Goal: Task Accomplishment & Management: Manage account settings

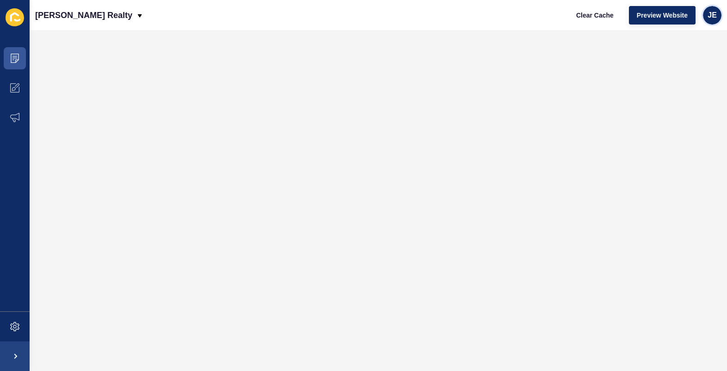
click at [704, 19] on div "JE" at bounding box center [712, 15] width 18 height 18
click at [676, 72] on link "Logout" at bounding box center [690, 77] width 68 height 20
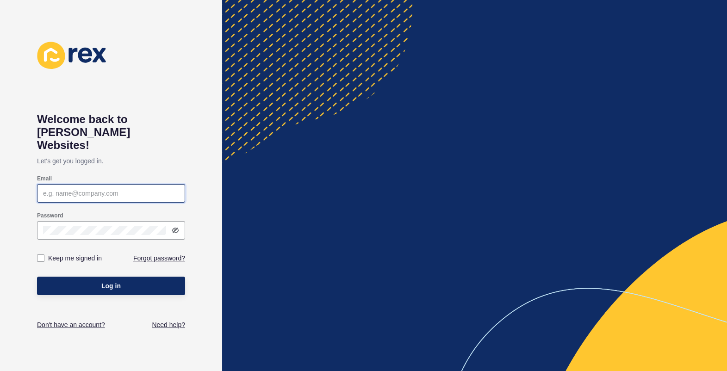
type input "[EMAIL_ADDRESS][PERSON_NAME][DOMAIN_NAME]"
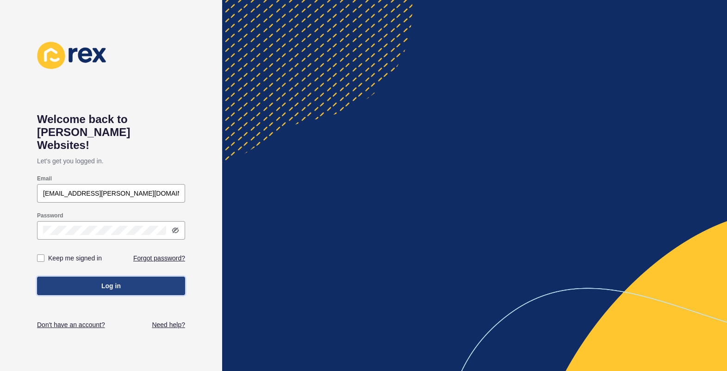
click at [148, 277] on button "Log in" at bounding box center [111, 286] width 148 height 18
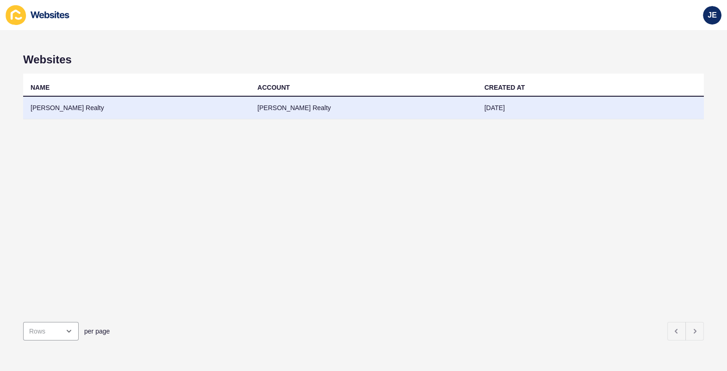
click at [117, 103] on td "[PERSON_NAME] Realty" at bounding box center [136, 108] width 227 height 23
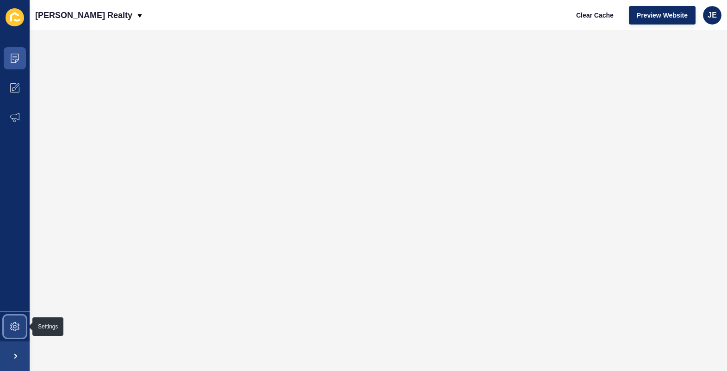
click at [17, 329] on icon at bounding box center [14, 326] width 9 height 9
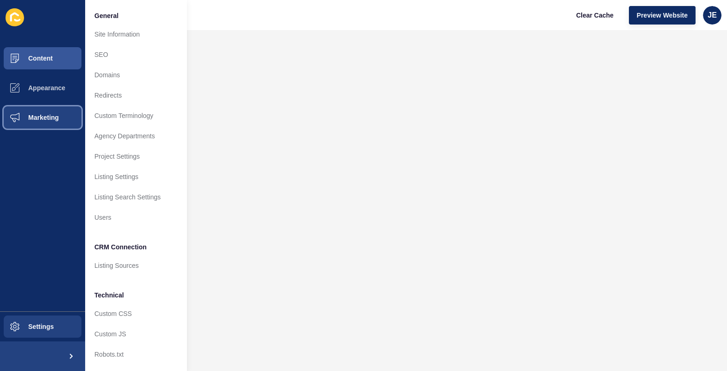
click at [37, 117] on span "Marketing" at bounding box center [29, 117] width 60 height 7
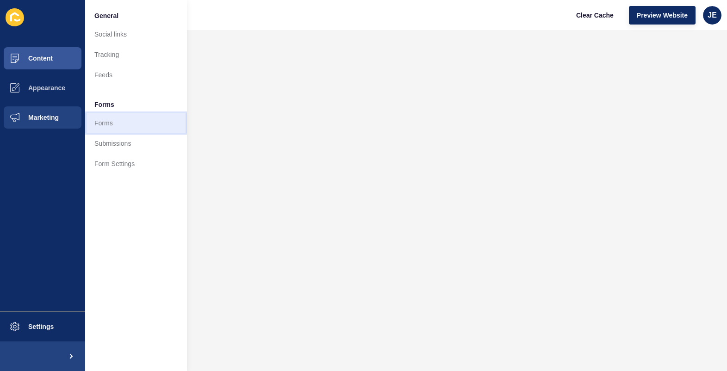
click at [112, 122] on link "Forms" at bounding box center [136, 123] width 102 height 20
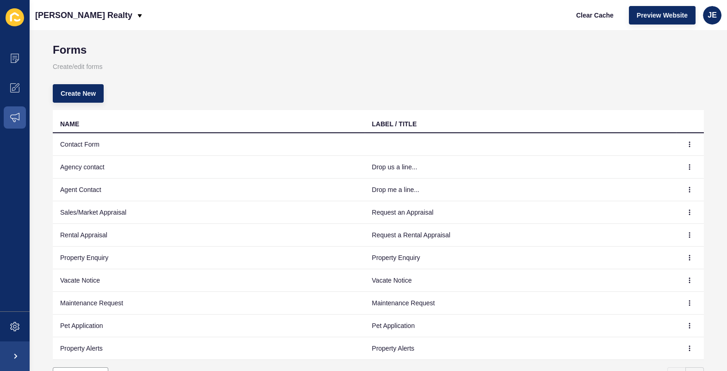
scroll to position [13, 0]
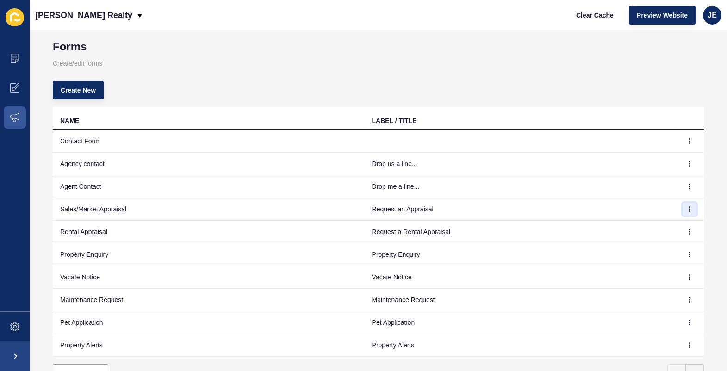
click at [685, 209] on button "button" at bounding box center [689, 209] width 14 height 13
click at [668, 224] on link "Edit" at bounding box center [657, 227] width 65 height 20
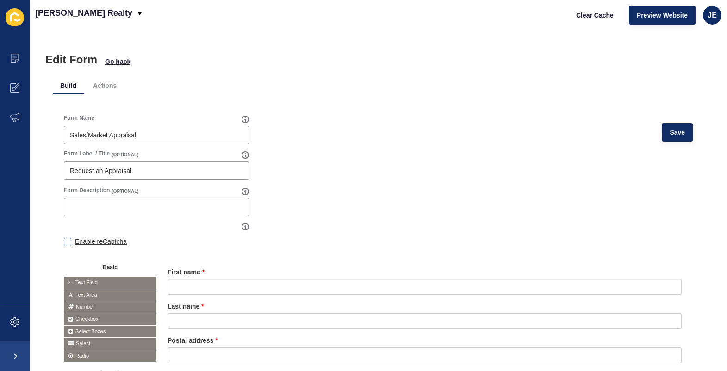
click at [75, 241] on label "Enable reCaptcha" at bounding box center [101, 241] width 52 height 9
click at [70, 241] on input "Enable reCaptcha" at bounding box center [67, 243] width 6 height 6
checkbox input "true"
click at [669, 128] on span "Save" at bounding box center [676, 132] width 15 height 9
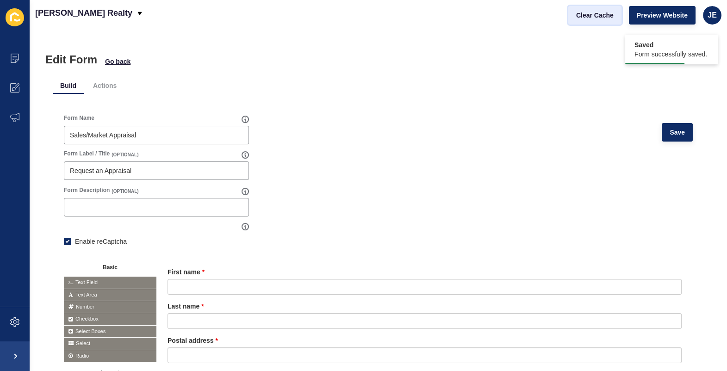
click at [600, 16] on span "Clear Cache" at bounding box center [594, 15] width 37 height 9
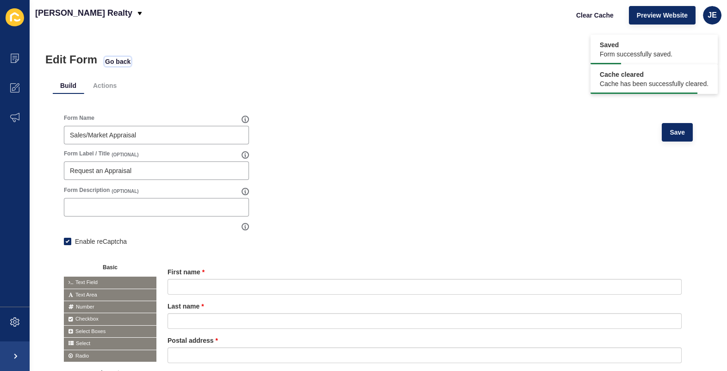
click at [114, 62] on span "Go back" at bounding box center [117, 61] width 25 height 9
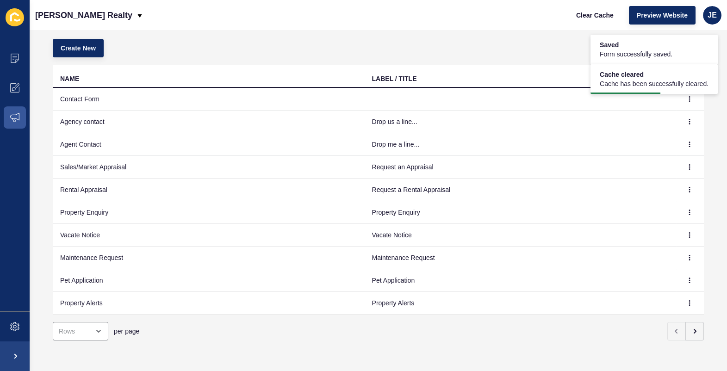
scroll to position [61, 0]
click at [694, 329] on icon "button" at bounding box center [695, 331] width 2 height 4
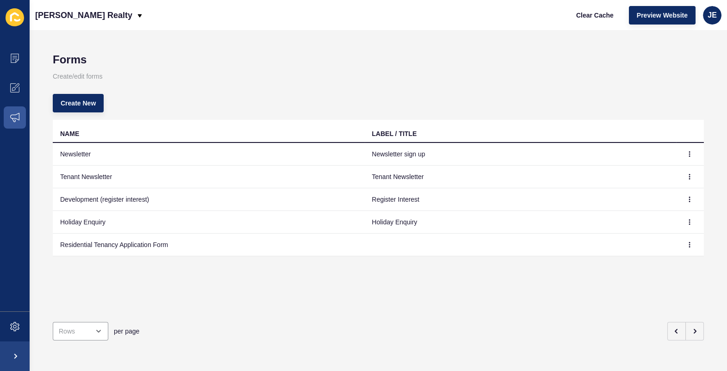
scroll to position [0, 0]
click at [672, 327] on icon "button" at bounding box center [675, 330] width 7 height 7
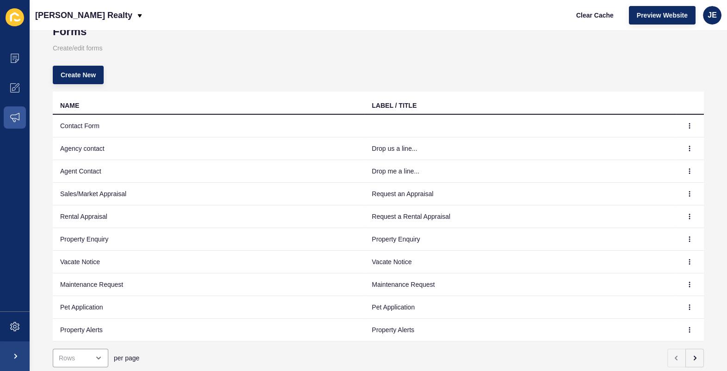
scroll to position [61, 0]
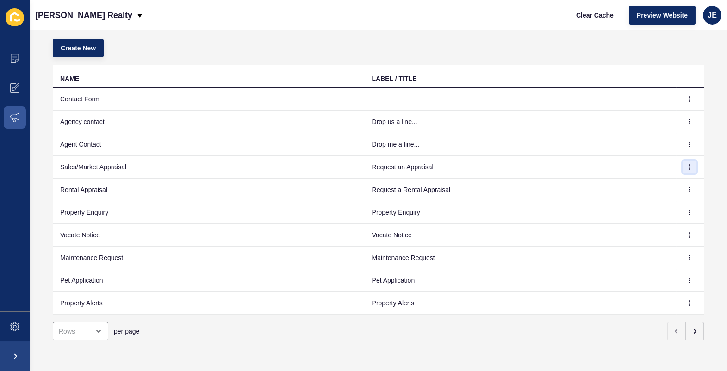
click at [682, 160] on button "button" at bounding box center [689, 166] width 14 height 13
click at [661, 177] on link "Edit" at bounding box center [657, 179] width 65 height 20
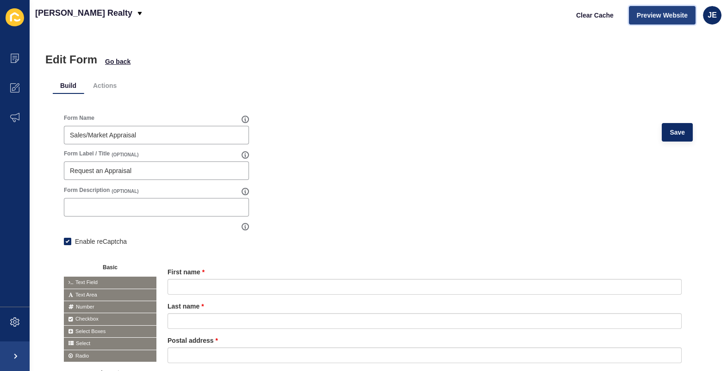
click at [659, 8] on button "Preview Website" at bounding box center [662, 15] width 67 height 18
click at [17, 315] on span at bounding box center [15, 322] width 30 height 30
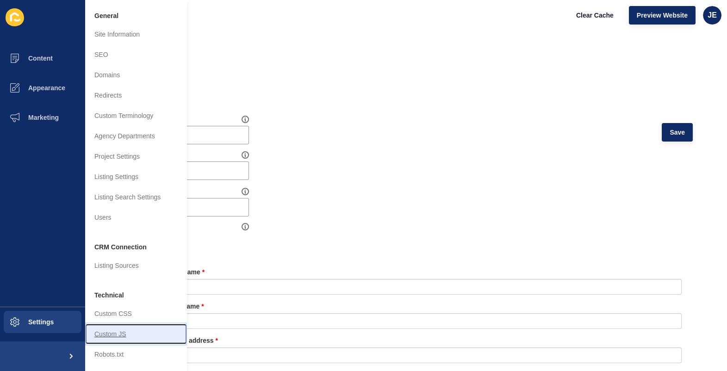
click at [117, 336] on link "Custom JS" at bounding box center [136, 334] width 102 height 20
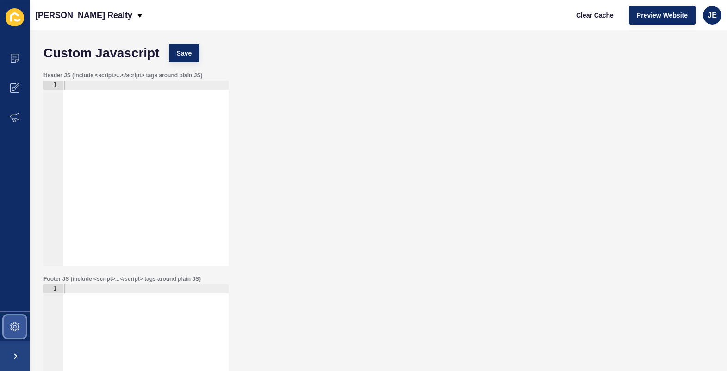
click at [15, 329] on icon at bounding box center [14, 326] width 9 height 9
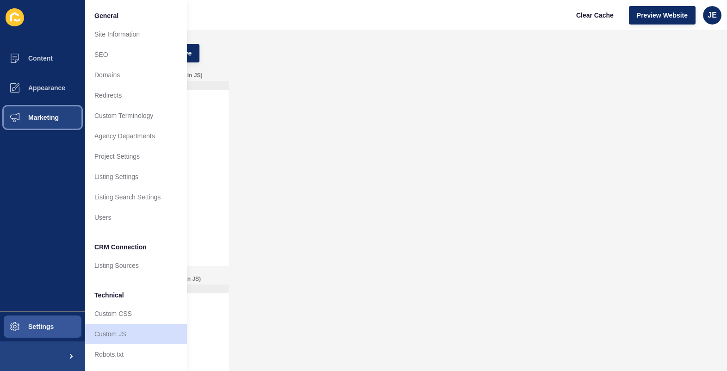
click at [37, 111] on button "Marketing" at bounding box center [42, 118] width 85 height 30
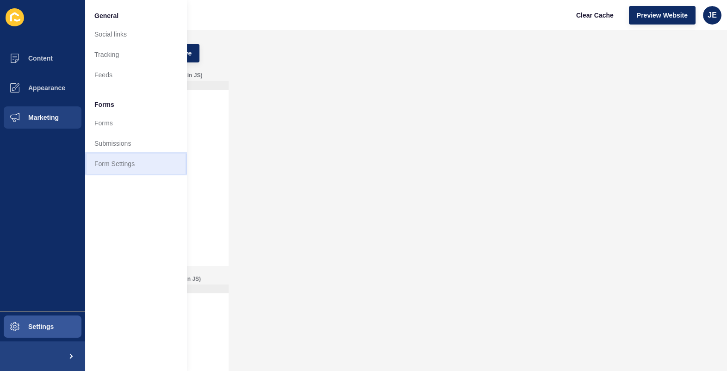
click at [124, 157] on link "Form Settings" at bounding box center [136, 164] width 102 height 20
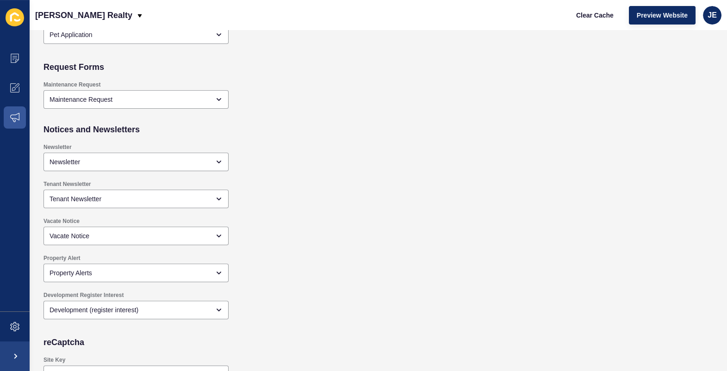
scroll to position [851, 0]
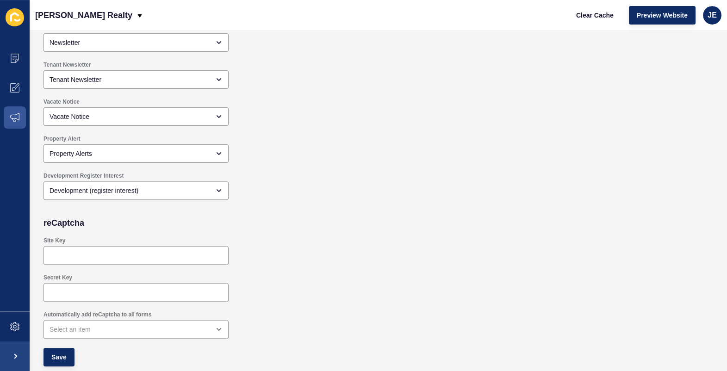
click at [176, 324] on div "open menu" at bounding box center [135, 329] width 185 height 18
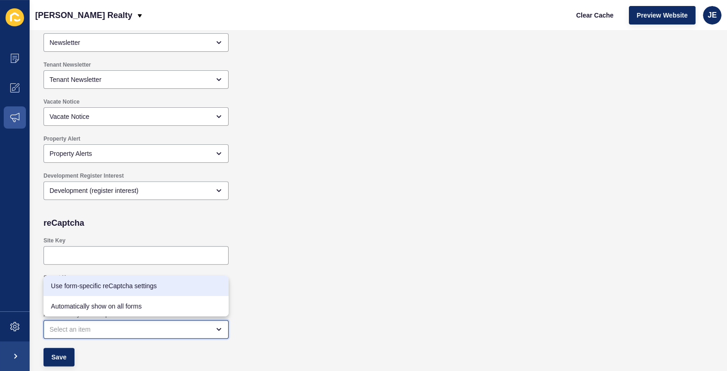
click at [173, 285] on span "Use form-specific reCaptcha settings" at bounding box center [136, 285] width 170 height 9
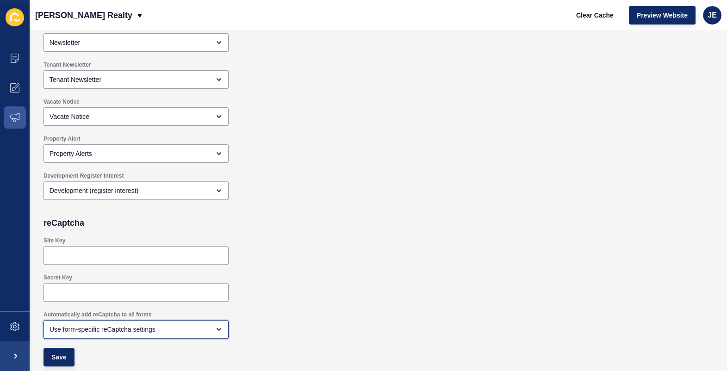
click at [153, 337] on div "Use form-specific reCaptcha settings" at bounding box center [135, 329] width 185 height 18
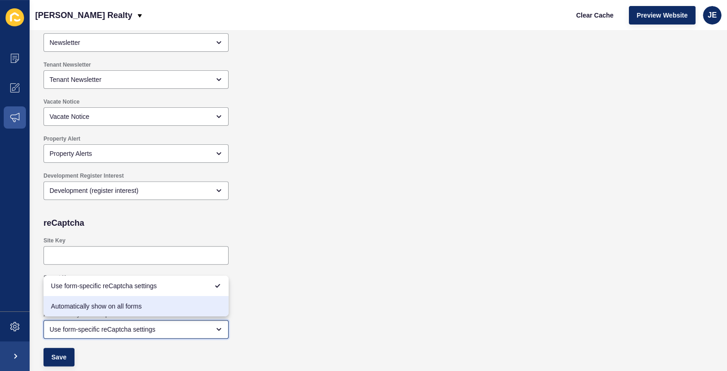
click at [152, 309] on span "Automatically show on all forms" at bounding box center [136, 306] width 170 height 9
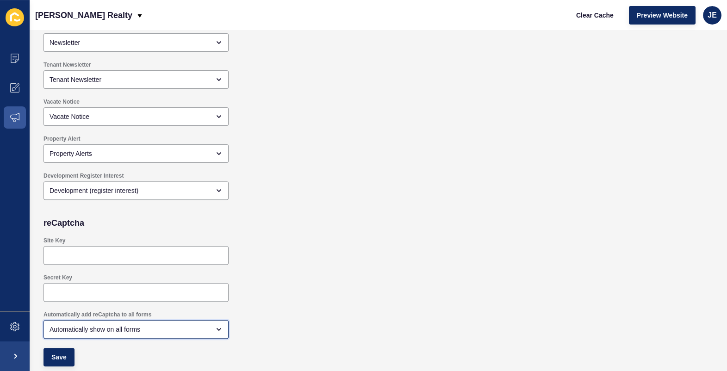
click at [148, 325] on div "Automatically show on all forms" at bounding box center [129, 329] width 160 height 9
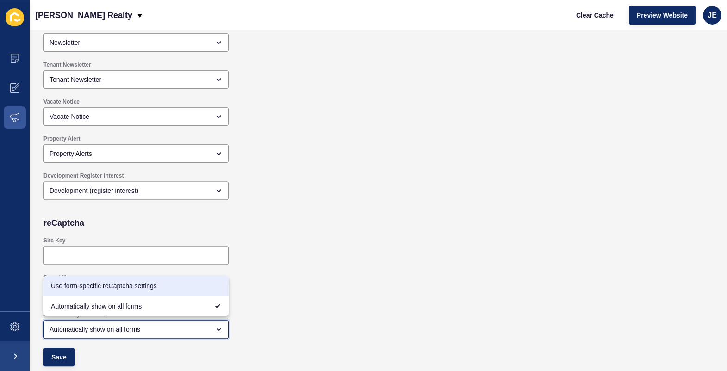
click at [155, 289] on span "Use form-specific reCaptcha settings" at bounding box center [136, 285] width 170 height 9
type input "Use form-specific reCaptcha settings"
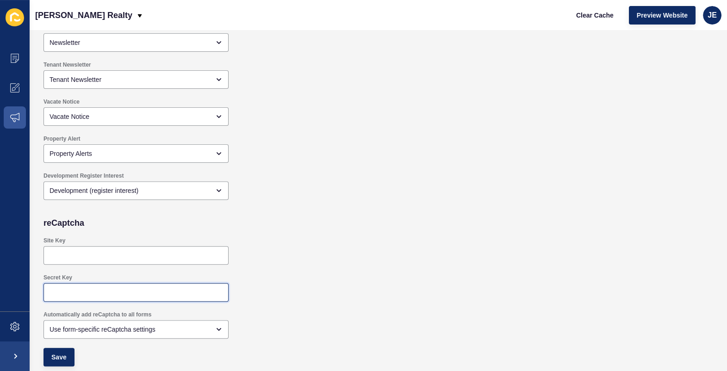
click at [154, 291] on input "Secret Key" at bounding box center [135, 292] width 173 height 9
click at [340, 259] on div "Site Key" at bounding box center [310, 250] width 543 height 37
click at [333, 253] on div "Site Key" at bounding box center [310, 250] width 543 height 37
